Goal: Transaction & Acquisition: Purchase product/service

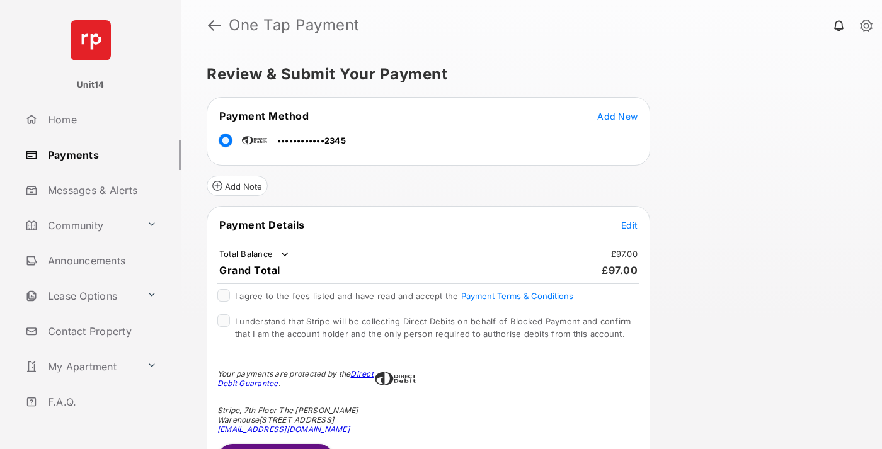
click at [629, 225] on span "Edit" at bounding box center [629, 225] width 16 height 11
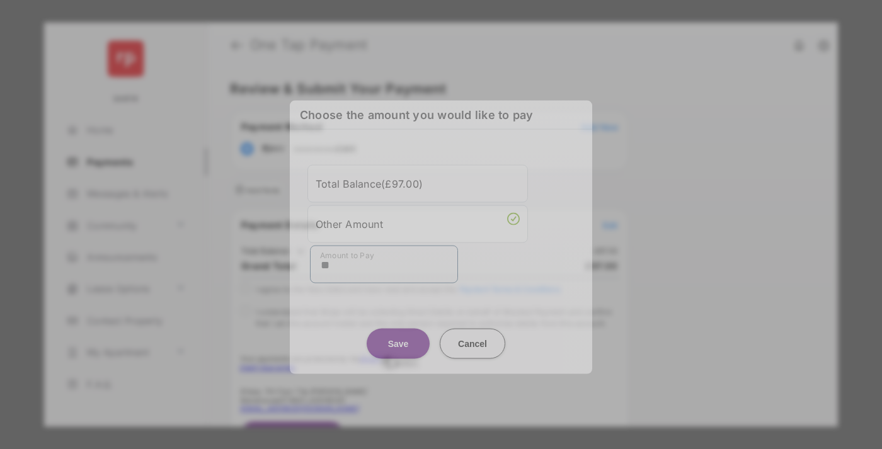
type input "**"
click at [398, 336] on button "Save" at bounding box center [397, 343] width 63 height 30
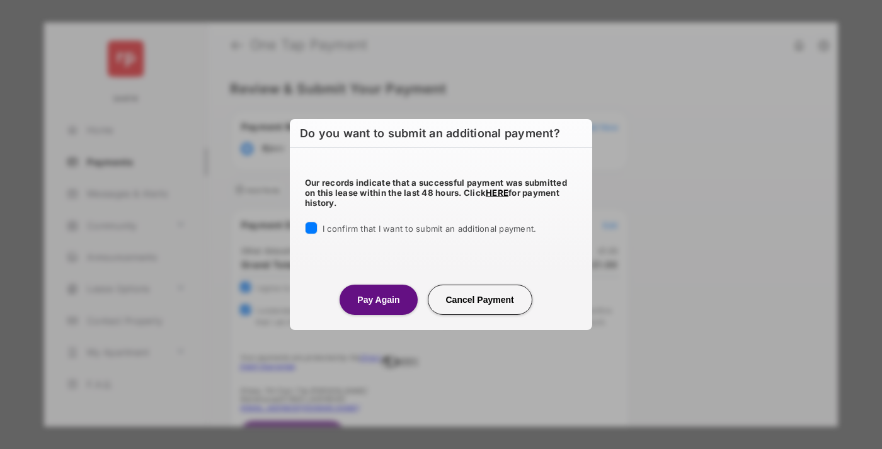
click at [378, 299] on button "Pay Again" at bounding box center [377, 300] width 77 height 30
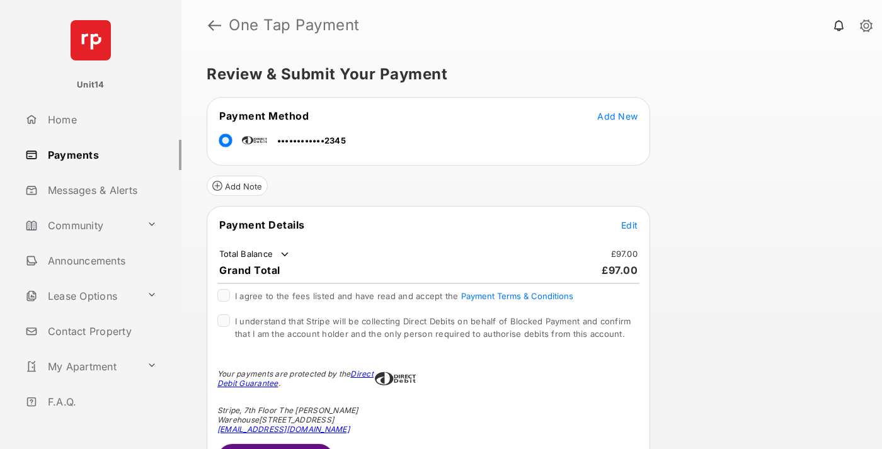
click at [629, 225] on span "Edit" at bounding box center [629, 225] width 16 height 11
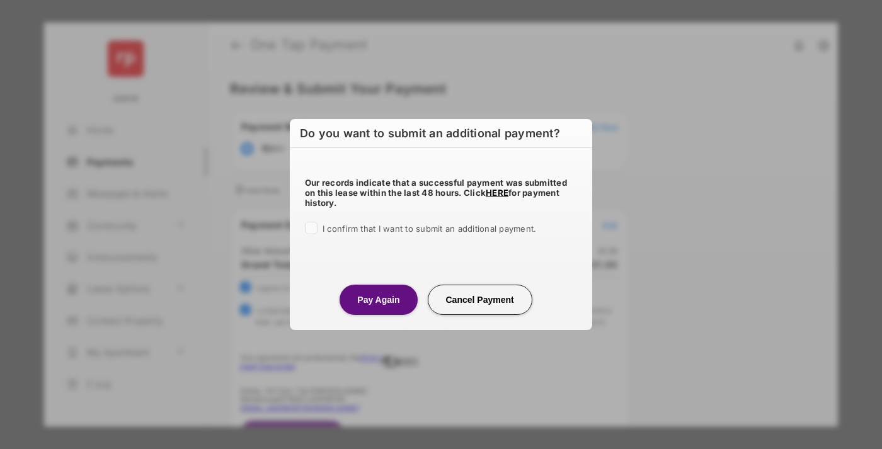
click at [378, 299] on button "Pay Again" at bounding box center [377, 300] width 77 height 30
